Goal: Task Accomplishment & Management: Use online tool/utility

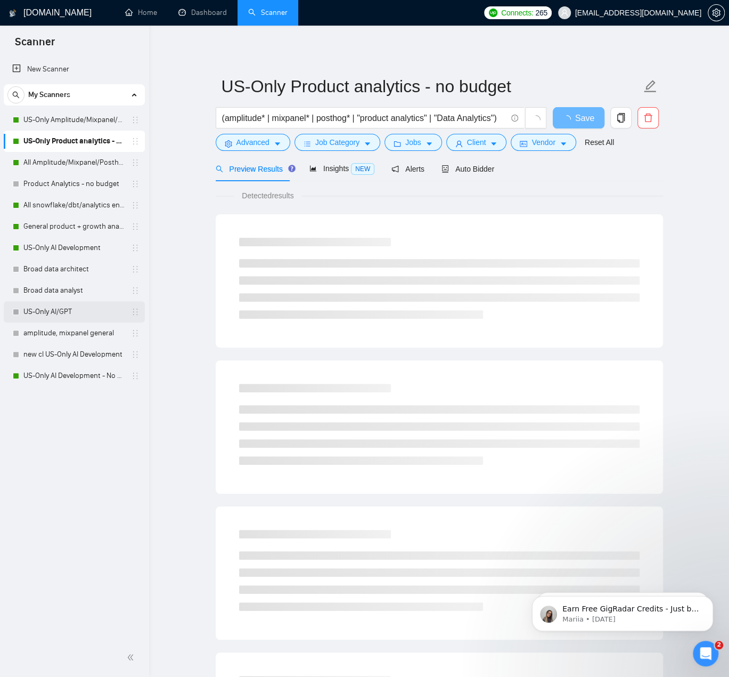
click at [66, 309] on link "US-Only AI/GPT" at bounding box center [73, 311] width 101 height 21
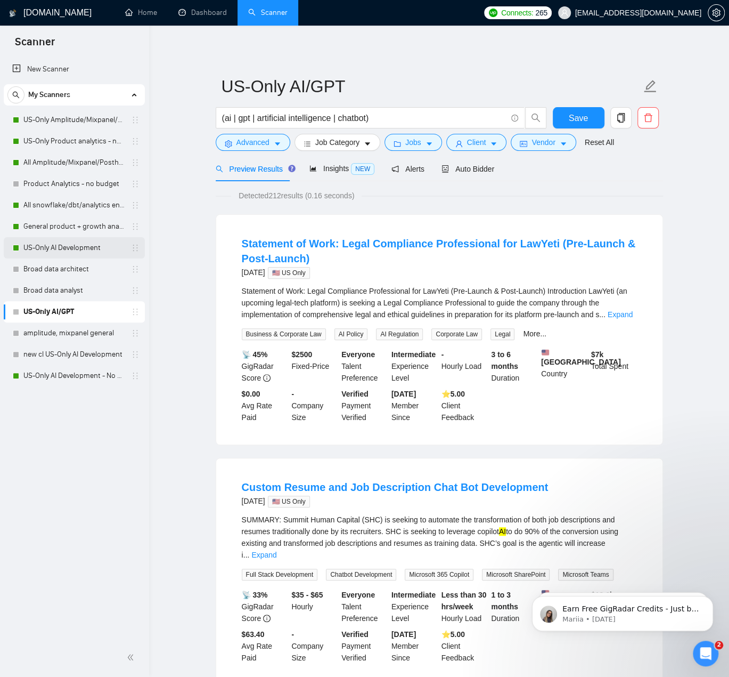
click at [79, 247] on link "US-Only AI Development" at bounding box center [73, 247] width 101 height 21
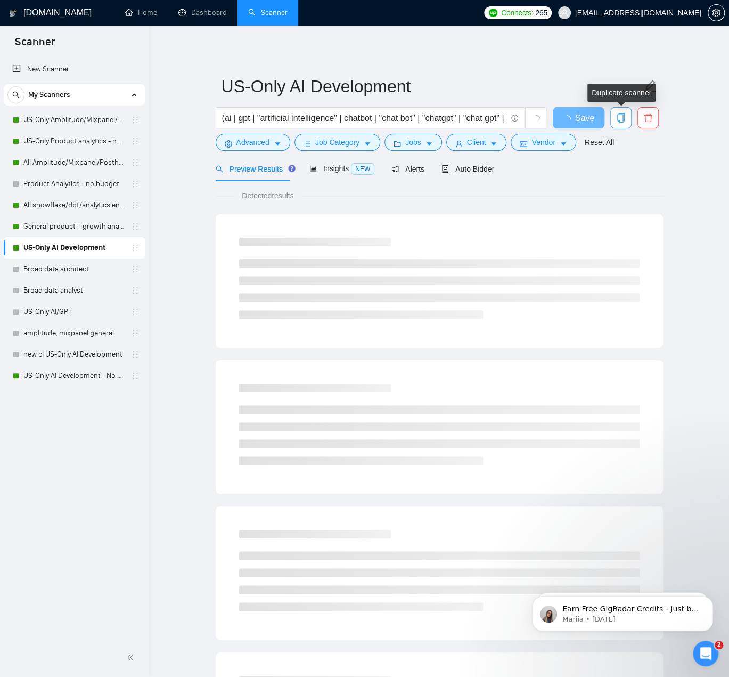
click at [620, 119] on icon "copy" at bounding box center [622, 118] width 10 height 10
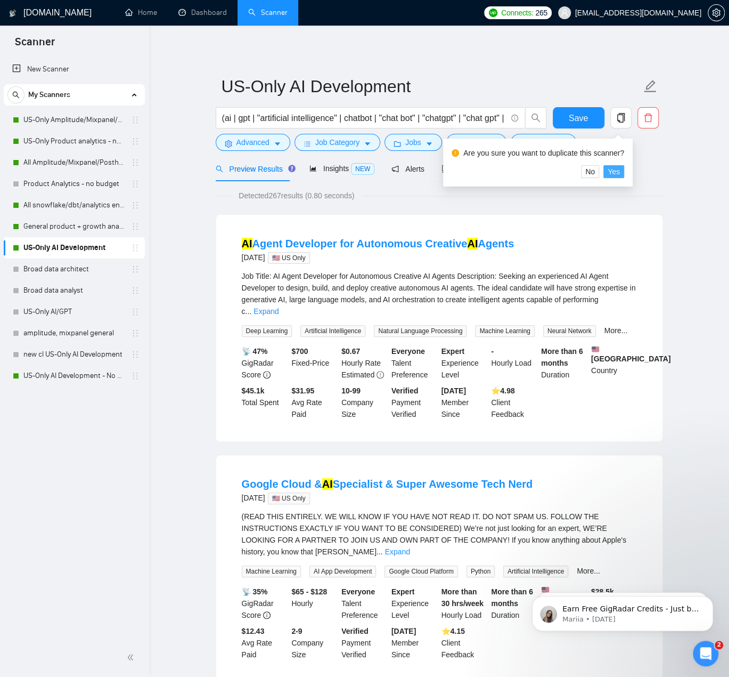
click at [611, 173] on span "Yes" at bounding box center [614, 172] width 12 height 12
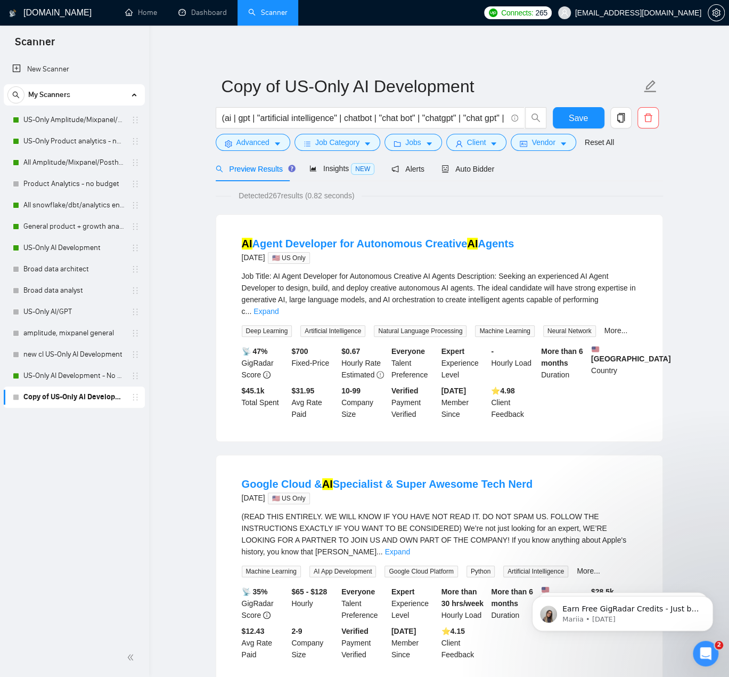
drag, startPoint x: 491, startPoint y: 119, endPoint x: 702, endPoint y: 117, distance: 211.0
click at [341, 115] on input "(ai | gpt | "artificial intelligence" | chatbot | "chat bot" | "chatgpt" | "cha…" at bounding box center [364, 117] width 285 height 13
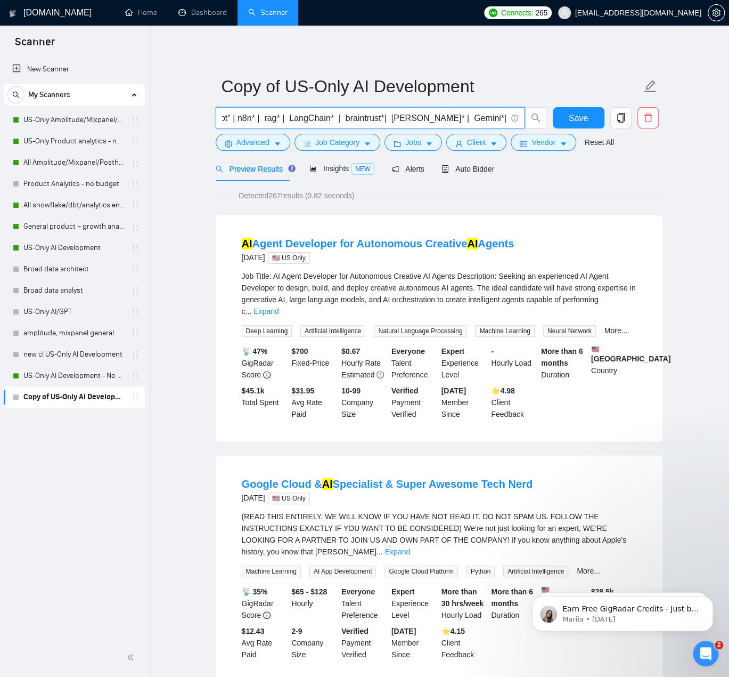
drag, startPoint x: 241, startPoint y: 116, endPoint x: 761, endPoint y: 122, distance: 519.6
click at [729, 122] on html "Scanner New Scanner My Scanners US-Only Amplitude/Mixpanel/Posthog Product Anal…" at bounding box center [364, 338] width 729 height 677
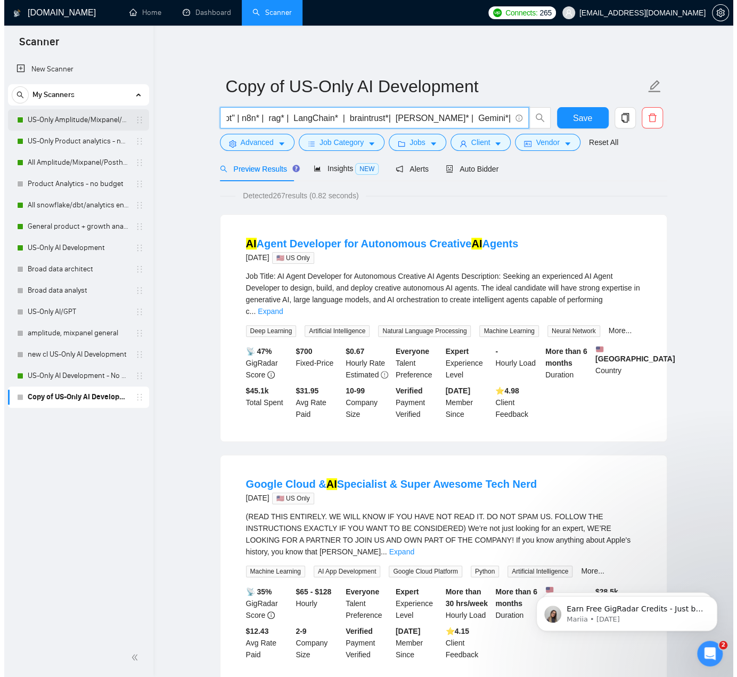
scroll to position [0, 0]
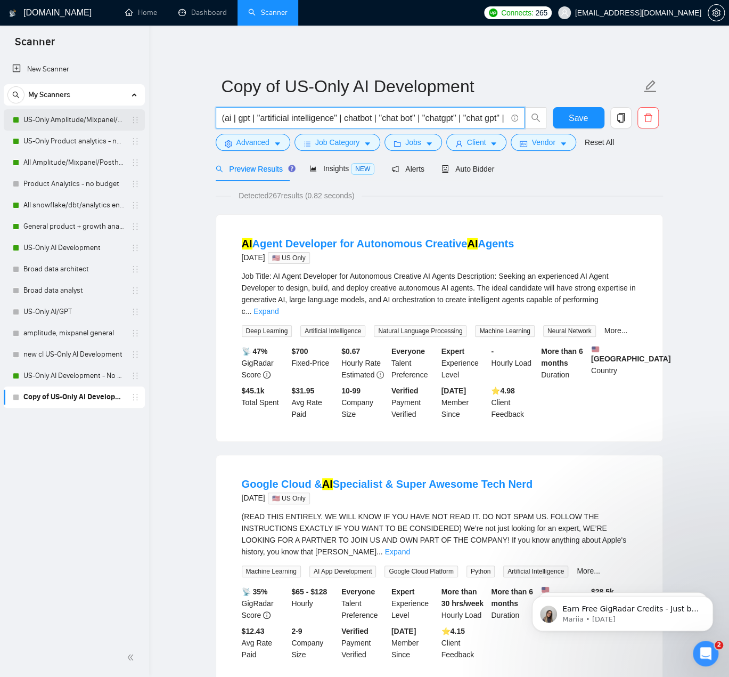
click at [46, 120] on link "US-Only Amplitude/Mixpanel/Posthog Product Analytics" at bounding box center [73, 119] width 101 height 21
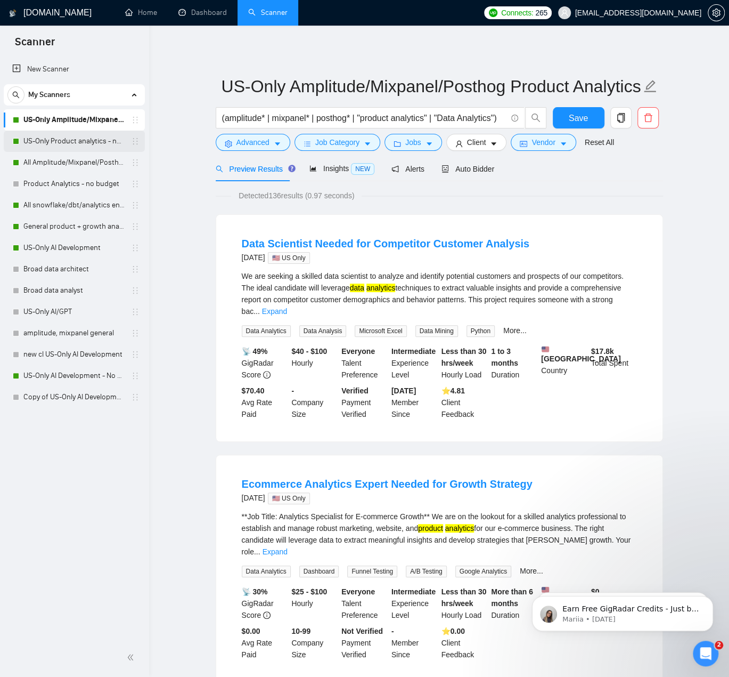
click at [56, 141] on link "US-Only Product analytics - no budget" at bounding box center [73, 141] width 101 height 21
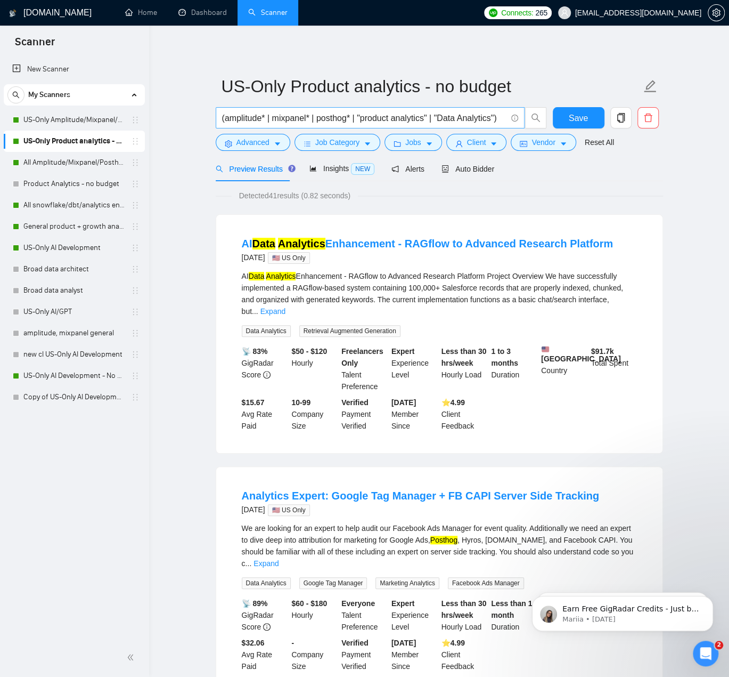
click at [423, 121] on input "(amplitude* | mixpanel* | posthog* | "product analytics" | "Data Analytics")" at bounding box center [364, 117] width 285 height 13
click at [78, 245] on link "US-Only AI Development" at bounding box center [73, 247] width 101 height 21
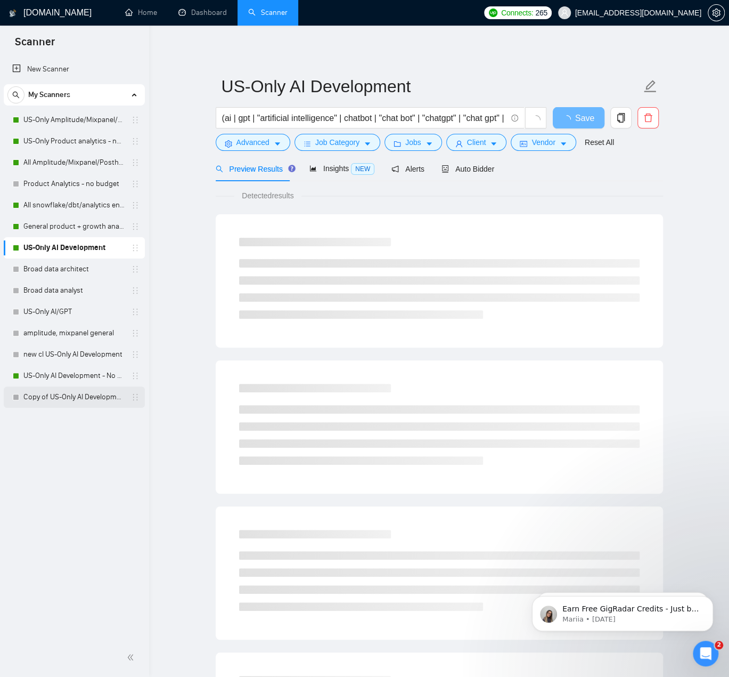
click at [77, 397] on link "Copy of US-Only AI Development" at bounding box center [73, 396] width 101 height 21
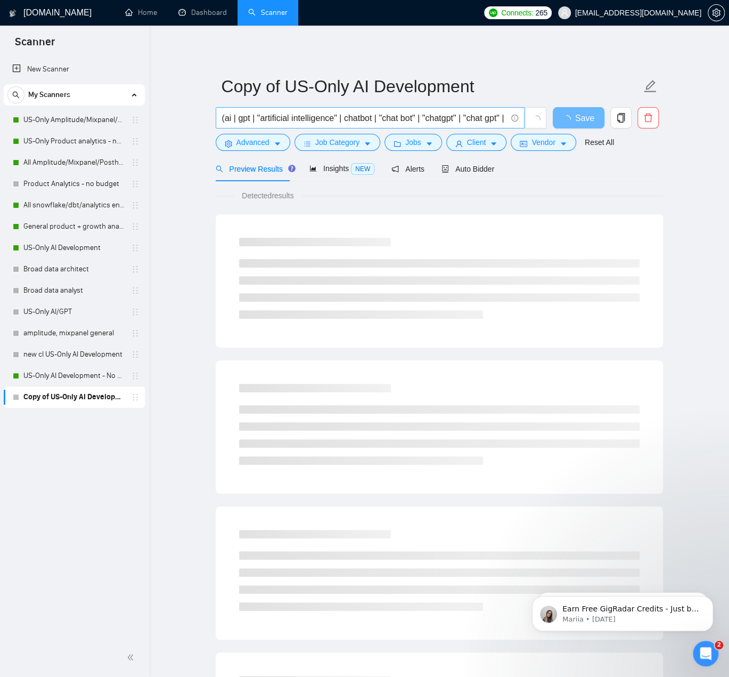
click at [420, 115] on input "(ai | gpt | "artificial intelligence" | chatbot | "chat bot" | "chatgpt" | "cha…" at bounding box center [364, 117] width 285 height 13
paste input "mplitude* | mixpanel* | posthog* | "product analytics" | "Data Analytics""
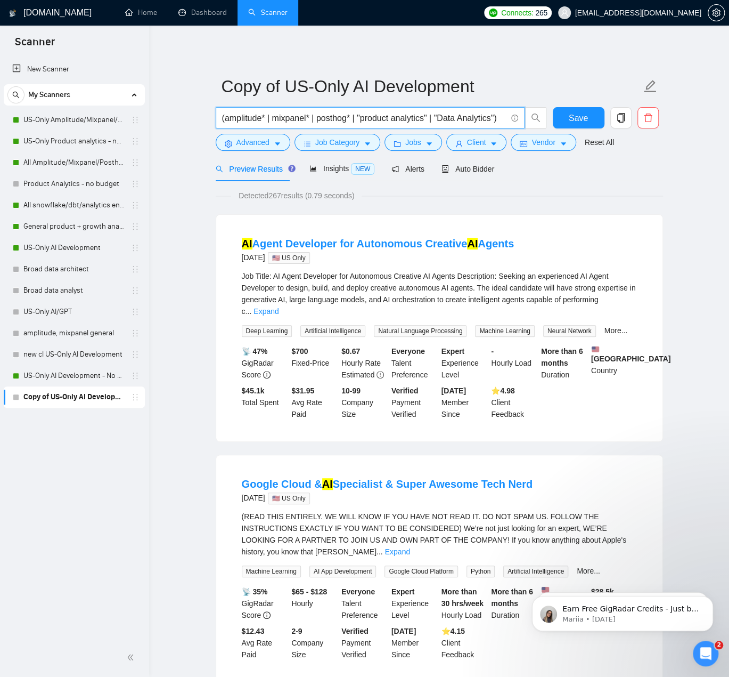
click at [458, 116] on input "(amplitude* | mixpanel* | posthog* | "product analytics" | "Data Analytics")" at bounding box center [364, 117] width 285 height 13
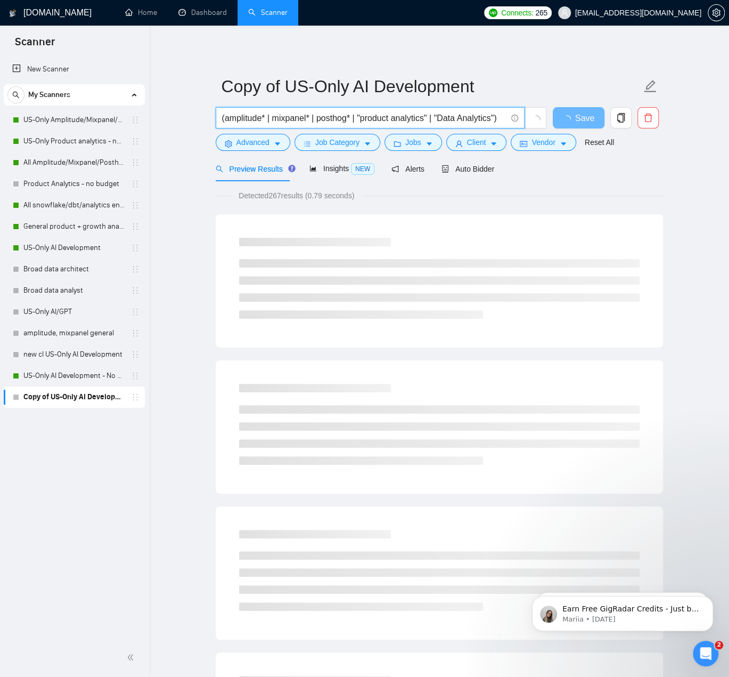
click at [445, 116] on input "(amplitude* | mixpanel* | posthog* | "product analytics" | "Data Analytics")" at bounding box center [364, 117] width 285 height 13
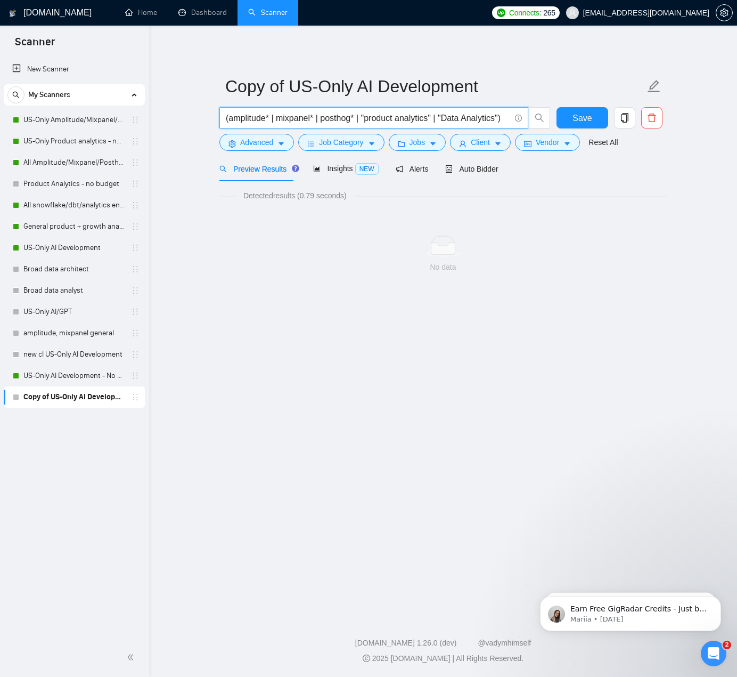
drag, startPoint x: 441, startPoint y: 117, endPoint x: 496, endPoint y: 115, distance: 54.4
click at [496, 115] on input "(amplitude* | mixpanel* | posthog* | "product analytics" | "Data Analytics")" at bounding box center [368, 117] width 285 height 13
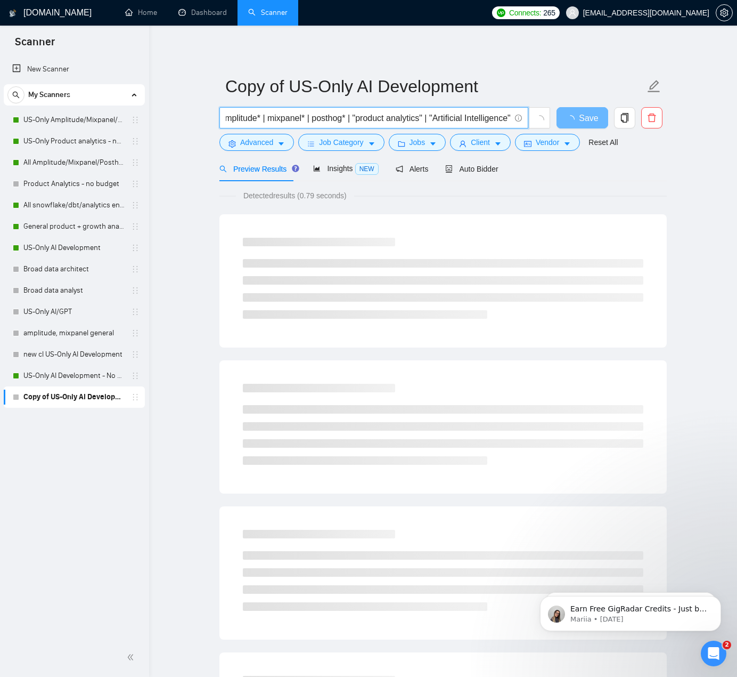
scroll to position [0, 10]
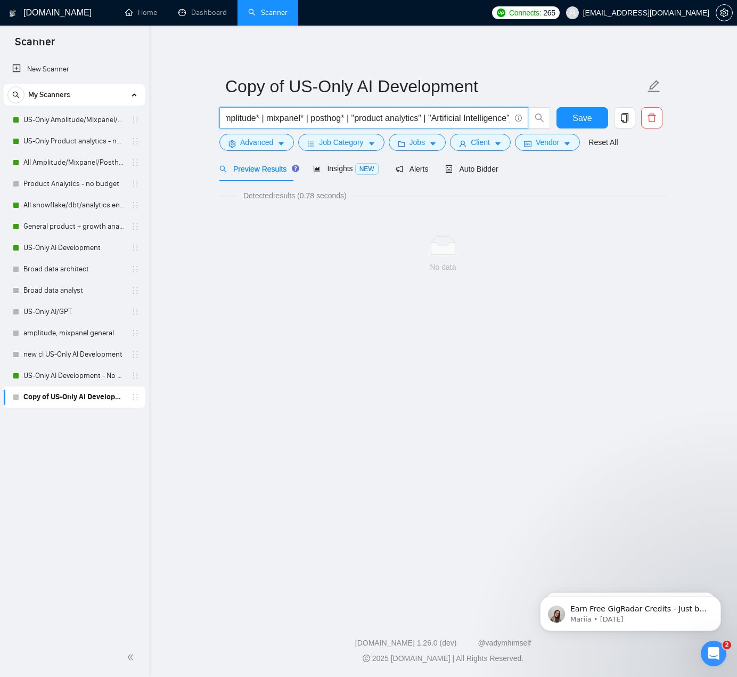
click at [401, 115] on input "(amplitude* | mixpanel* | posthog* | "product analytics" | "Artificial Intellig…" at bounding box center [368, 117] width 285 height 13
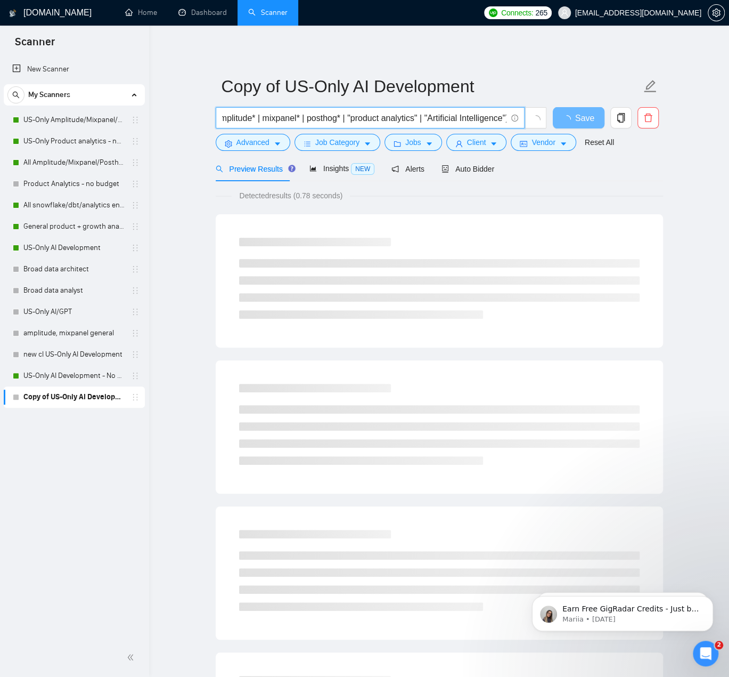
drag, startPoint x: 419, startPoint y: 117, endPoint x: 354, endPoint y: 120, distance: 65.1
click at [352, 117] on input "(amplitude* | mixpanel* | posthog* | "product analytics" | "Artificial Intellig…" at bounding box center [364, 117] width 285 height 13
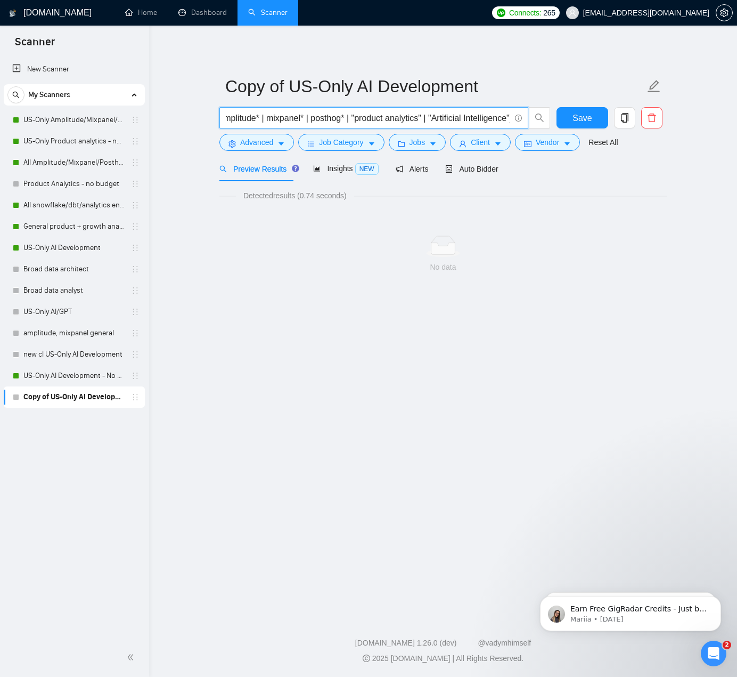
drag, startPoint x: 354, startPoint y: 118, endPoint x: 419, endPoint y: 117, distance: 65.0
click at [419, 117] on input "(amplitude* | mixpanel* | posthog* | "product analytics" | "Artificial Intellig…" at bounding box center [368, 117] width 285 height 13
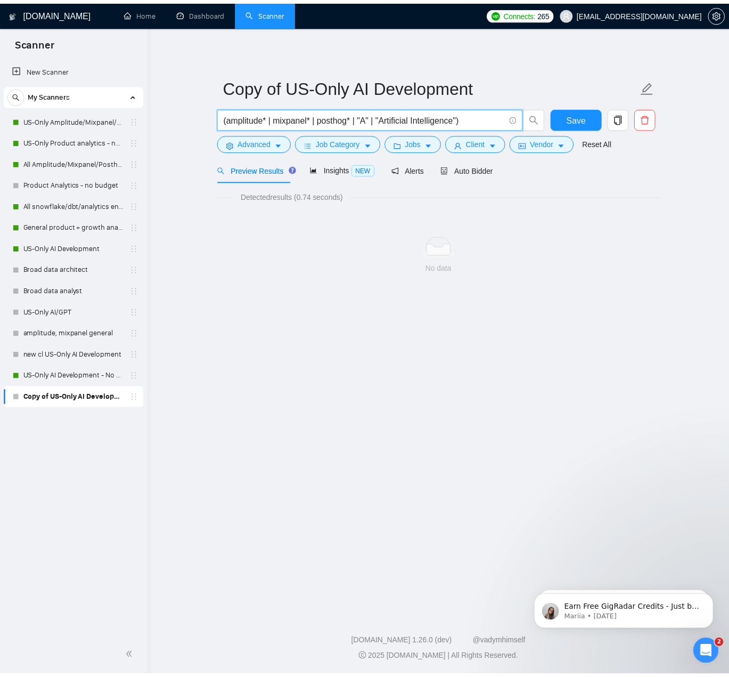
scroll to position [0, 0]
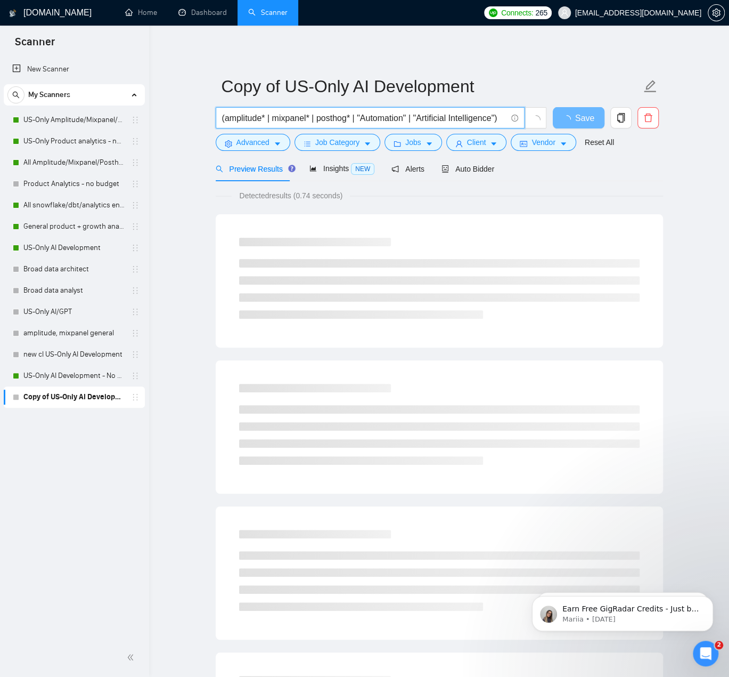
drag, startPoint x: 352, startPoint y: 118, endPoint x: 318, endPoint y: 119, distance: 34.1
click at [318, 119] on input "(amplitude* | mixpanel* | posthog* | "Automation" | "Artificial Intelligence")" at bounding box center [364, 117] width 285 height 13
click at [350, 117] on input "(amplitude* | mixpanel* | posthog* | "Automation" | "Artificial Intelligence")" at bounding box center [364, 117] width 285 height 13
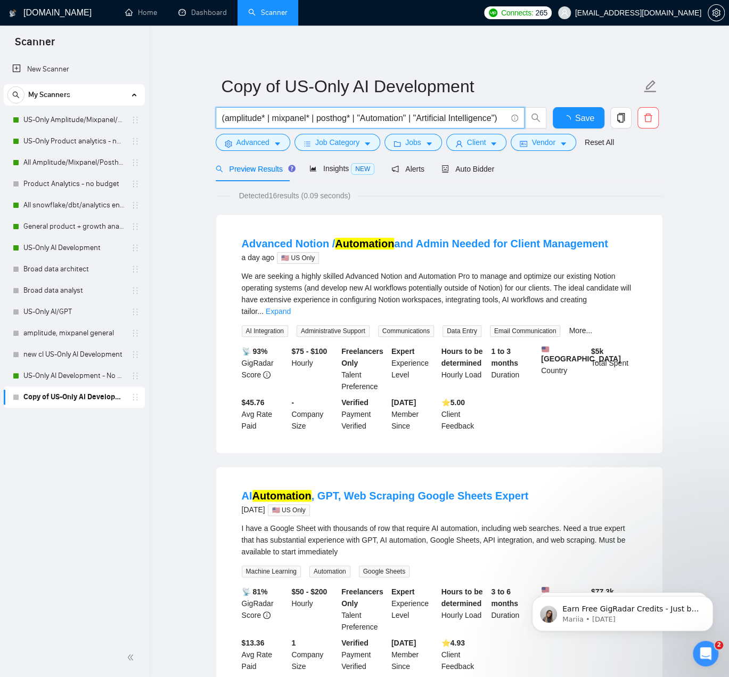
click at [345, 117] on input "(amplitude* | mixpanel* | posthog* | "Automation" | "Artificial Intelligence")" at bounding box center [364, 117] width 285 height 13
drag, startPoint x: 348, startPoint y: 118, endPoint x: 319, endPoint y: 116, distance: 29.4
click at [319, 116] on input "(amplitude* | mixpanel* | posthog* | "Automation" | "Artificial Intelligence")" at bounding box center [364, 117] width 285 height 13
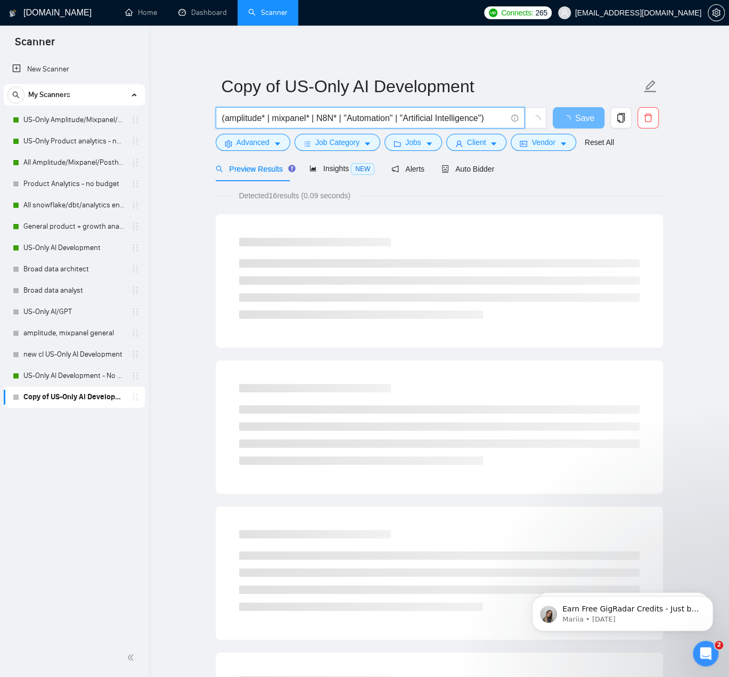
drag, startPoint x: 305, startPoint y: 119, endPoint x: 275, endPoint y: 118, distance: 29.9
click at [275, 118] on input "(amplitude* | mixpanel* | N8N* | "Automation" | "Artificial Intelligence")" at bounding box center [364, 117] width 285 height 13
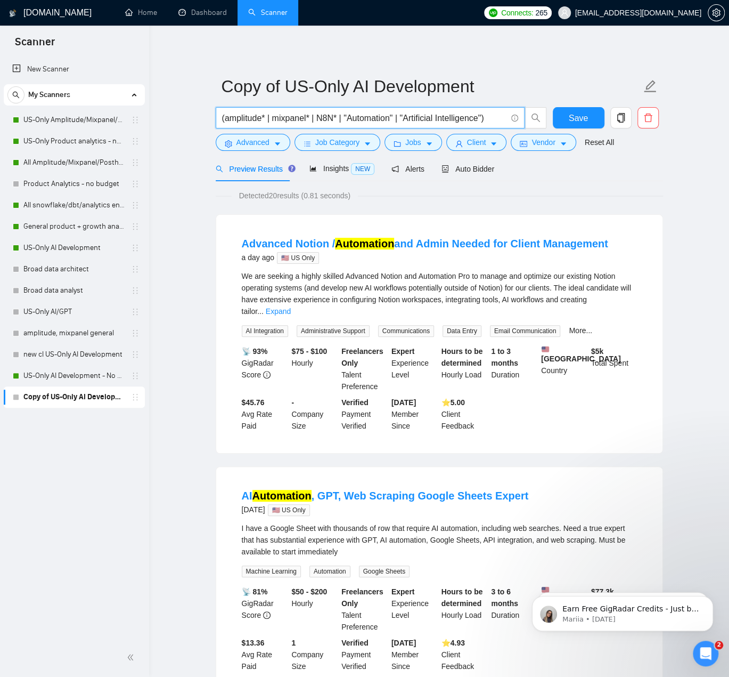
click at [306, 120] on input "(amplitude* | mixpanel* | N8N* | "Automation" | "Artificial Intelligence")" at bounding box center [364, 117] width 285 height 13
drag, startPoint x: 307, startPoint y: 119, endPoint x: 272, endPoint y: 118, distance: 35.2
click at [272, 118] on input "(amplitude* | mixpanel* | N8N* | "Automation" | "Artificial Intelligence")" at bounding box center [364, 117] width 285 height 13
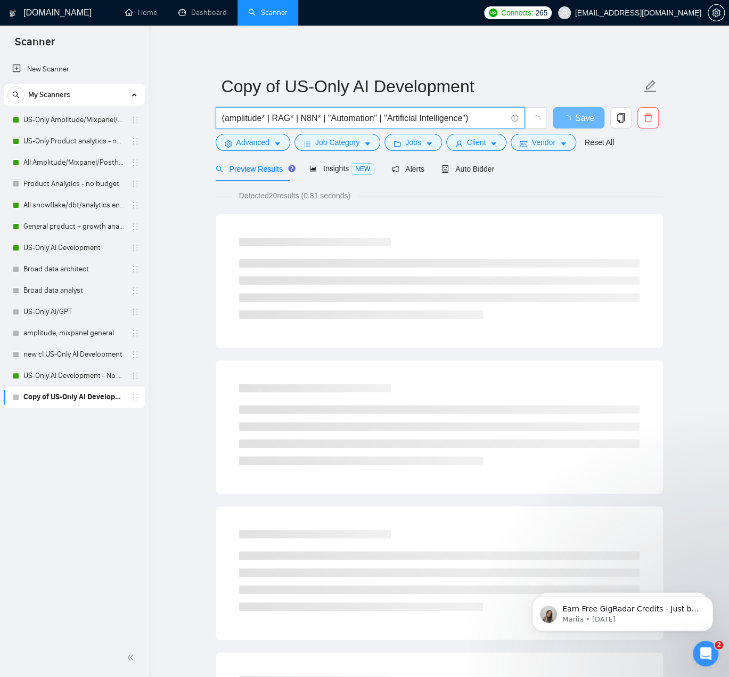
drag, startPoint x: 262, startPoint y: 118, endPoint x: 226, endPoint y: 119, distance: 36.2
click at [226, 119] on input "(amplitude* | RAG* | N8N* | "Automation" | "Artificial Intelligence")" at bounding box center [364, 117] width 285 height 13
type input "(Flowise* | RAG* | N8N* | "Automation" | "Artificial Intelligence")"
drag, startPoint x: 573, startPoint y: 114, endPoint x: 602, endPoint y: 156, distance: 50.6
click at [602, 155] on form "Copy of US-Only AI Development (Flowise* | RAG* | N8N* | "Automation" | "Artifi…" at bounding box center [440, 112] width 448 height 87
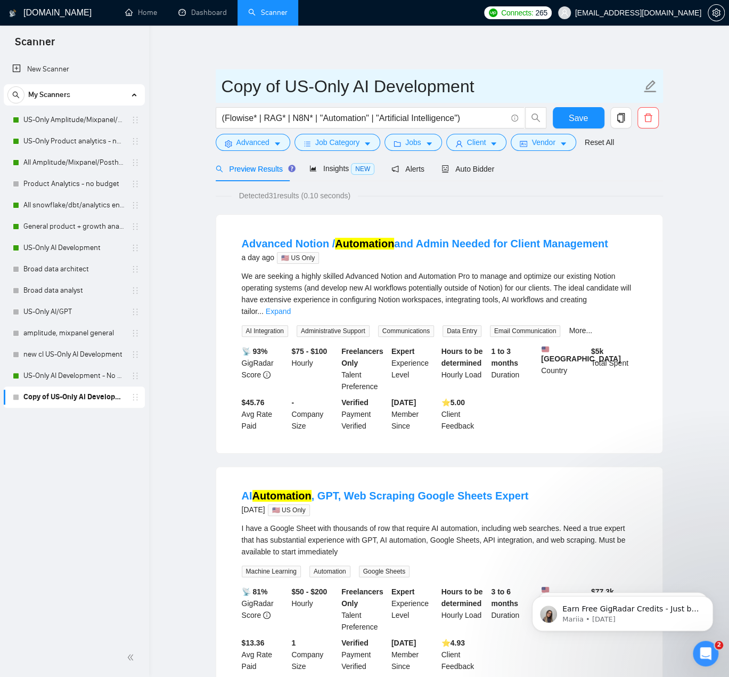
drag, startPoint x: 288, startPoint y: 85, endPoint x: 223, endPoint y: 82, distance: 65.1
click at [223, 82] on input "Copy of US-Only AI Development" at bounding box center [432, 86] width 420 height 27
type input "Other Keyword - US-Only AI Development"
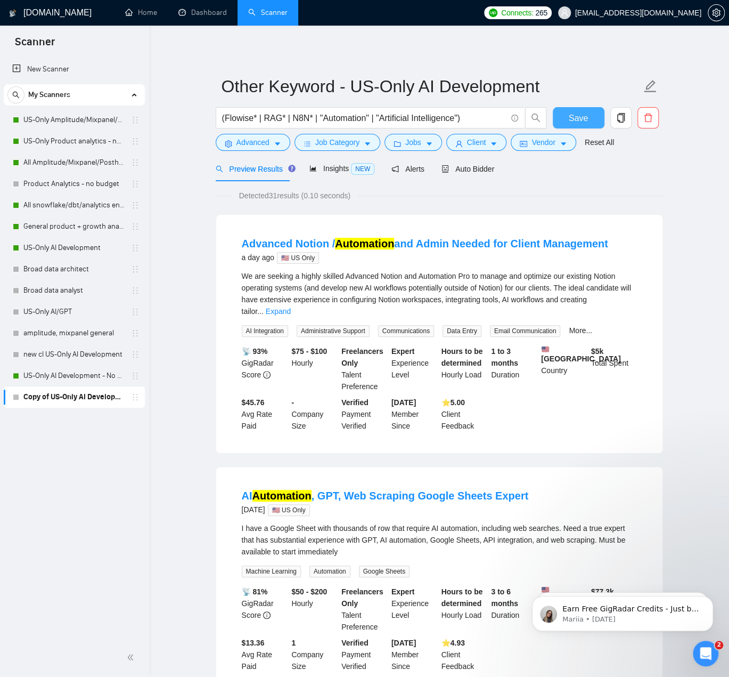
click at [582, 116] on span "Save" at bounding box center [578, 117] width 19 height 13
click at [273, 194] on span "Detected 31 results (0.10 seconds)" at bounding box center [295, 196] width 126 height 12
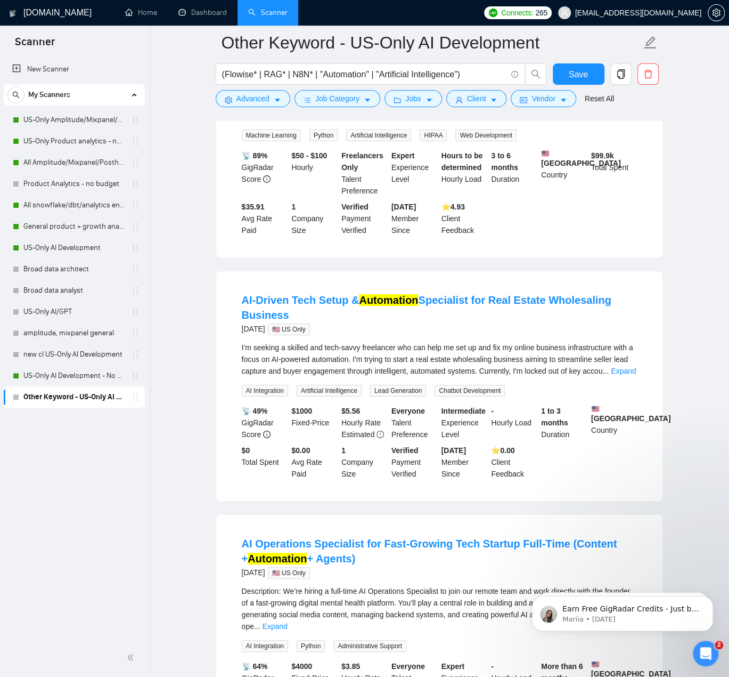
scroll to position [1845, 0]
